Goal: Task Accomplishment & Management: Complete application form

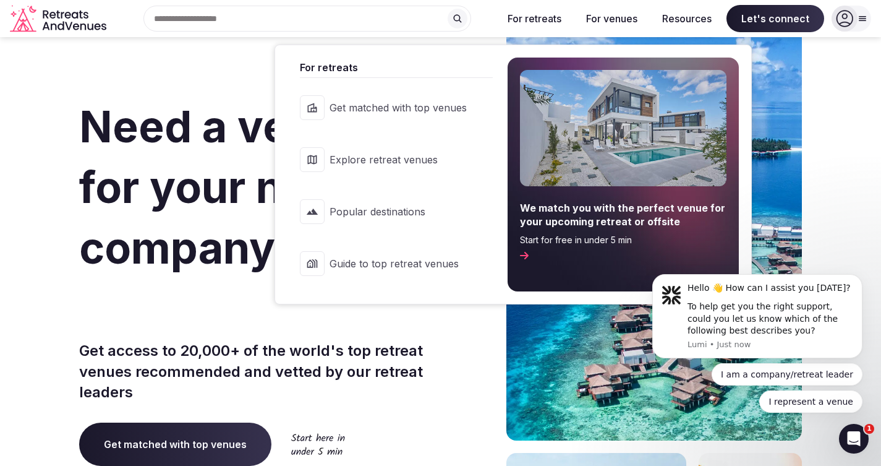
click at [546, 17] on button "For retreats" at bounding box center [535, 18] width 74 height 27
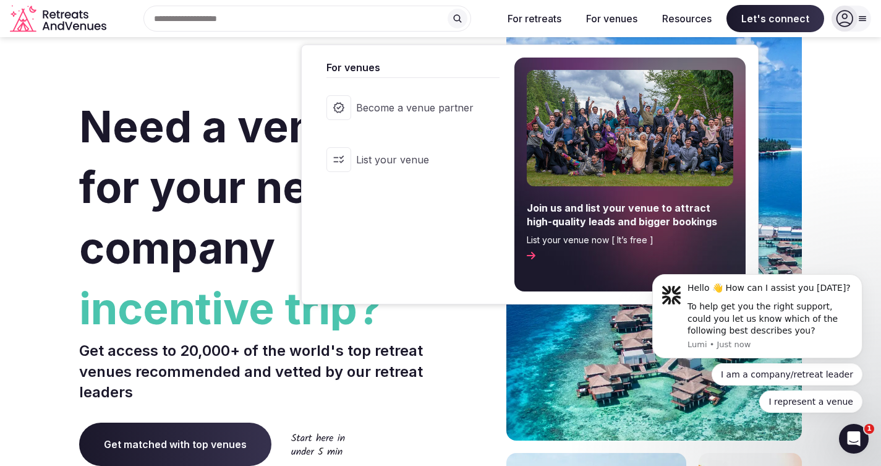
click at [607, 15] on button "For venues" at bounding box center [611, 18] width 71 height 27
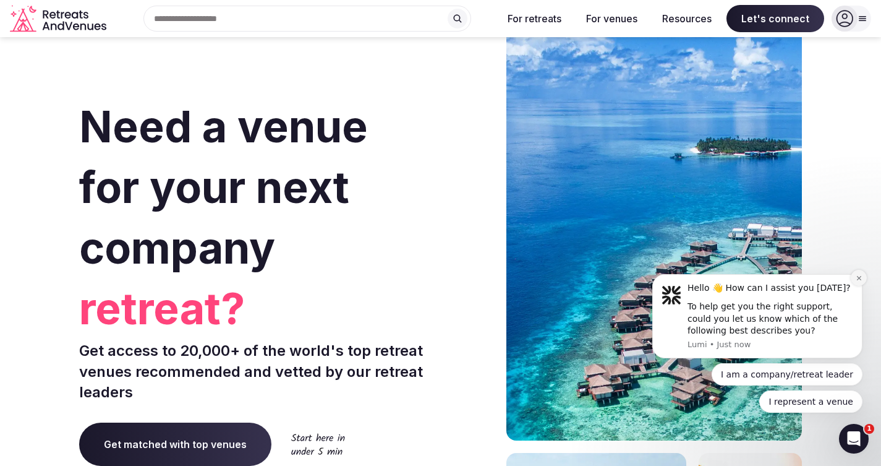
click at [856, 277] on icon "Dismiss notification" at bounding box center [859, 278] width 7 height 7
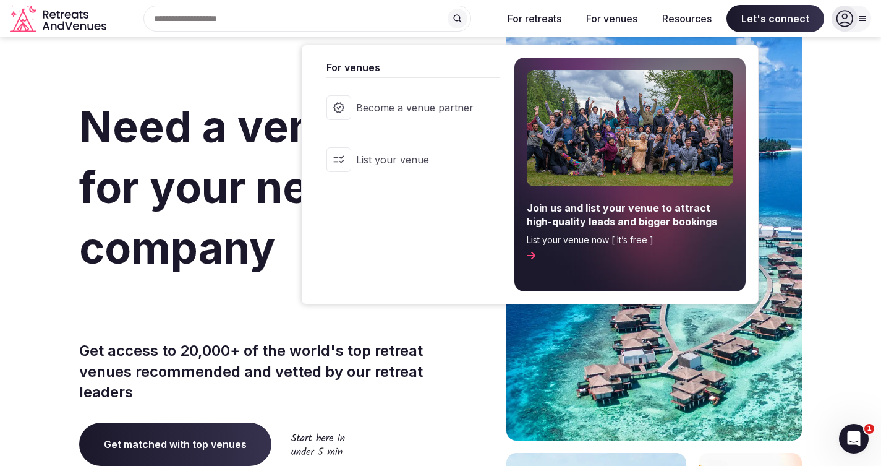
click at [425, 109] on span "Become a venue partner" at bounding box center [414, 108] width 117 height 14
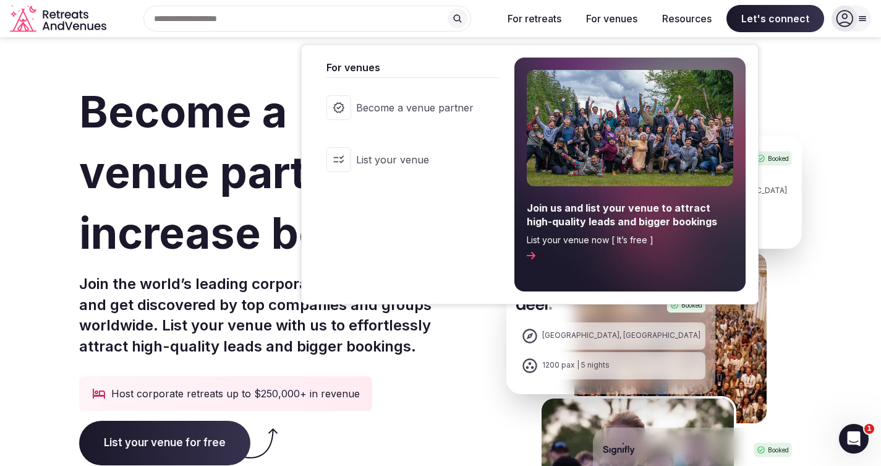
click at [535, 260] on icon at bounding box center [531, 255] width 9 height 10
click at [534, 250] on div "Join us and list your venue to attract high-quality leads and bigger bookings L…" at bounding box center [630, 230] width 207 height 59
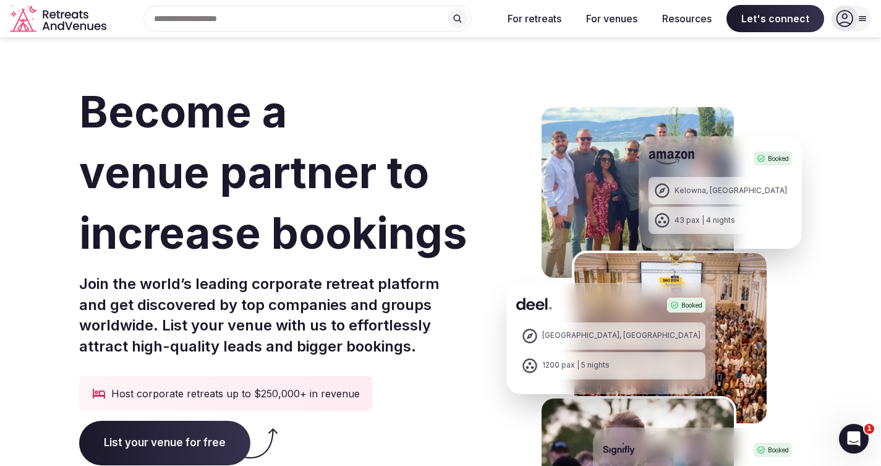
click at [102, 141] on h1 "Become a venue partner to increase bookings" at bounding box center [287, 173] width 417 height 182
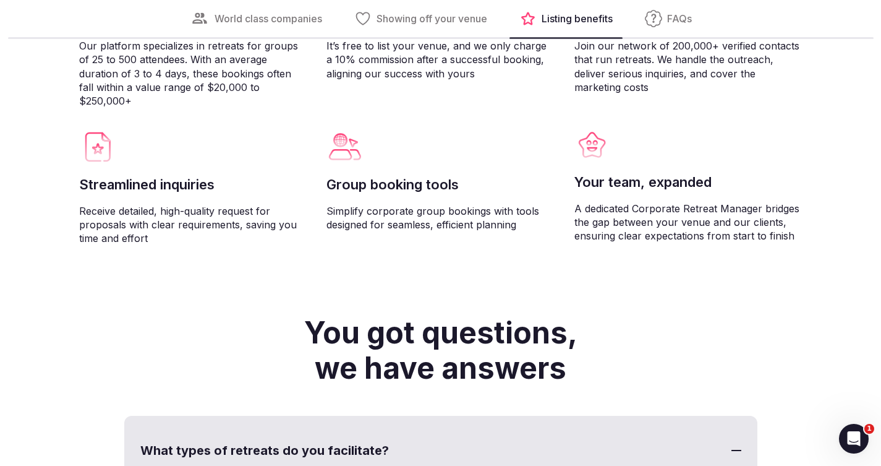
scroll to position [3232, 0]
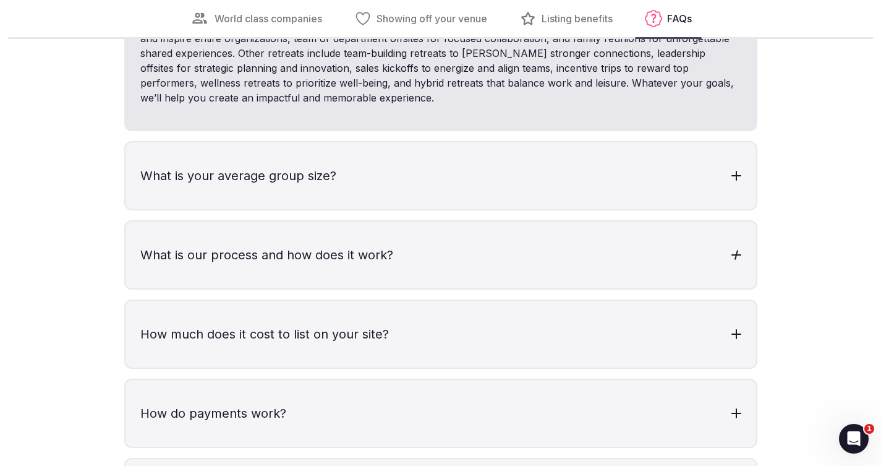
click at [174, 239] on h3 "What is our process and how does it work?" at bounding box center [441, 254] width 631 height 67
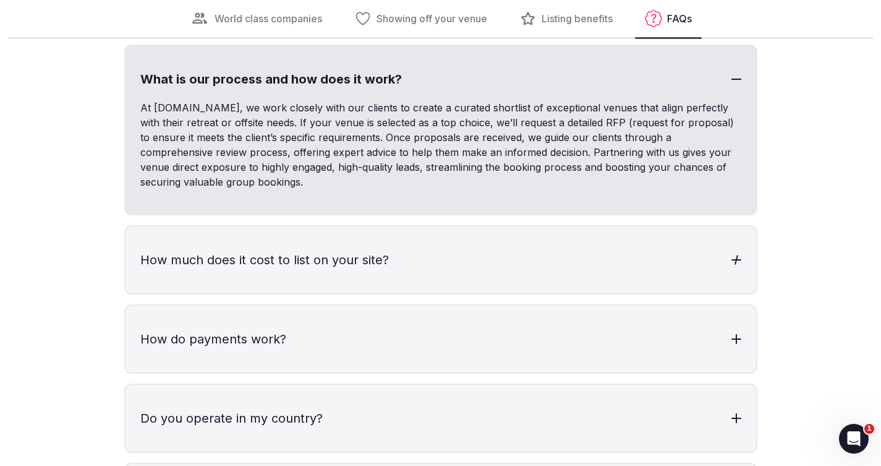
scroll to position [3869, 0]
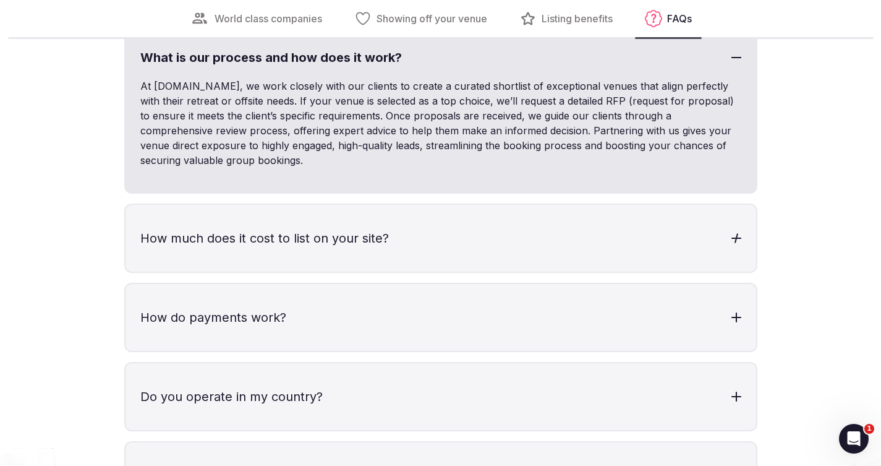
click at [198, 241] on h3 "How much does it cost to list on your site?" at bounding box center [441, 238] width 631 height 67
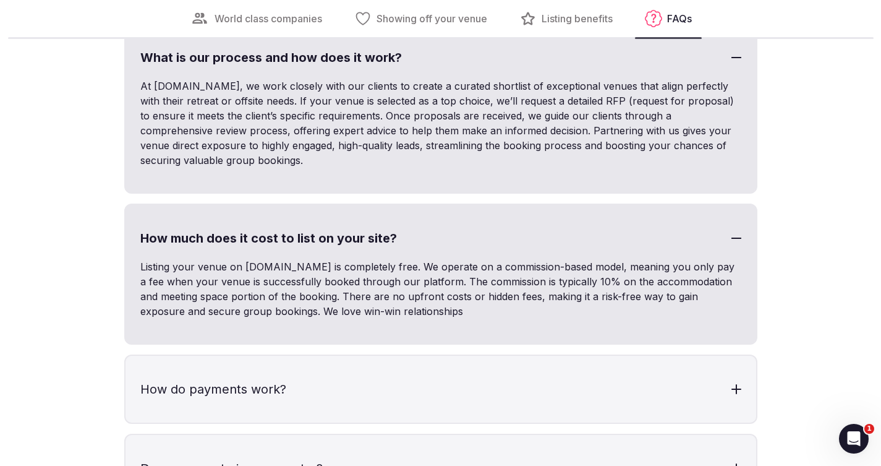
scroll to position [3880, 0]
